Goal: Browse casually

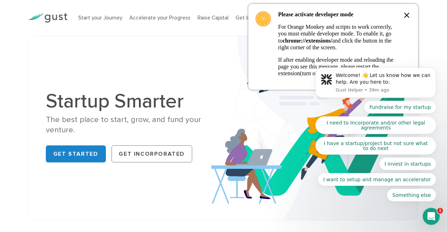
click at [402, 15] on body "Welcome! 👋 Let us know how we can help. Are you here to: Gust Helper • 39m ago …" at bounding box center [375, 86] width 136 height 250
click at [403, 16] on body "Welcome! 👋 Let us know how we can help. Are you here to: Gust Helper • 39m ago …" at bounding box center [375, 86] width 136 height 250
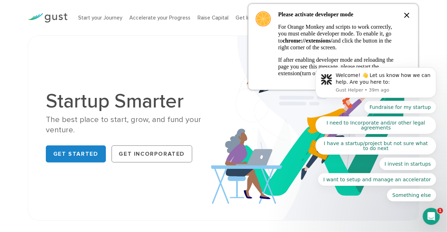
click at [15, 51] on div "Startup Smarter The best place to start, grow, and fund your venture. Get Start…" at bounding box center [223, 127] width 447 height 185
click at [403, 15] on body "Welcome! 👋 Let us know how we can help. Are you here to: Gust Helper • 39m ago …" at bounding box center [375, 86] width 136 height 250
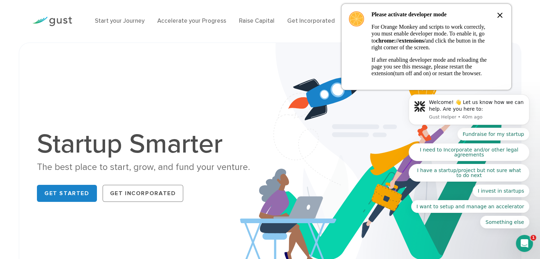
click at [446, 13] on body "Welcome! 👋 Let us know how we can help. Are you here to: Gust Helper • 40m ago …" at bounding box center [469, 112] width 136 height 250
click at [446, 15] on body "Welcome! 👋 Let us know how we can help. Are you here to: Gust Helper • 40m ago …" at bounding box center [469, 112] width 136 height 250
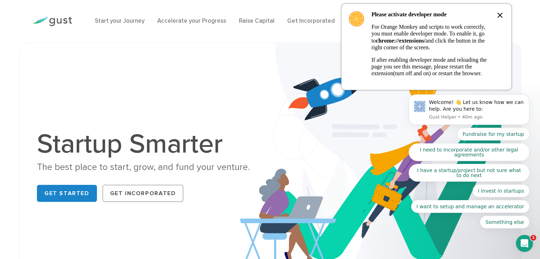
click at [446, 15] on body "Welcome! 👋 Let us know how we can help. Are you here to: Gust Helper • 40m ago …" at bounding box center [469, 112] width 136 height 250
